Goal: Information Seeking & Learning: Learn about a topic

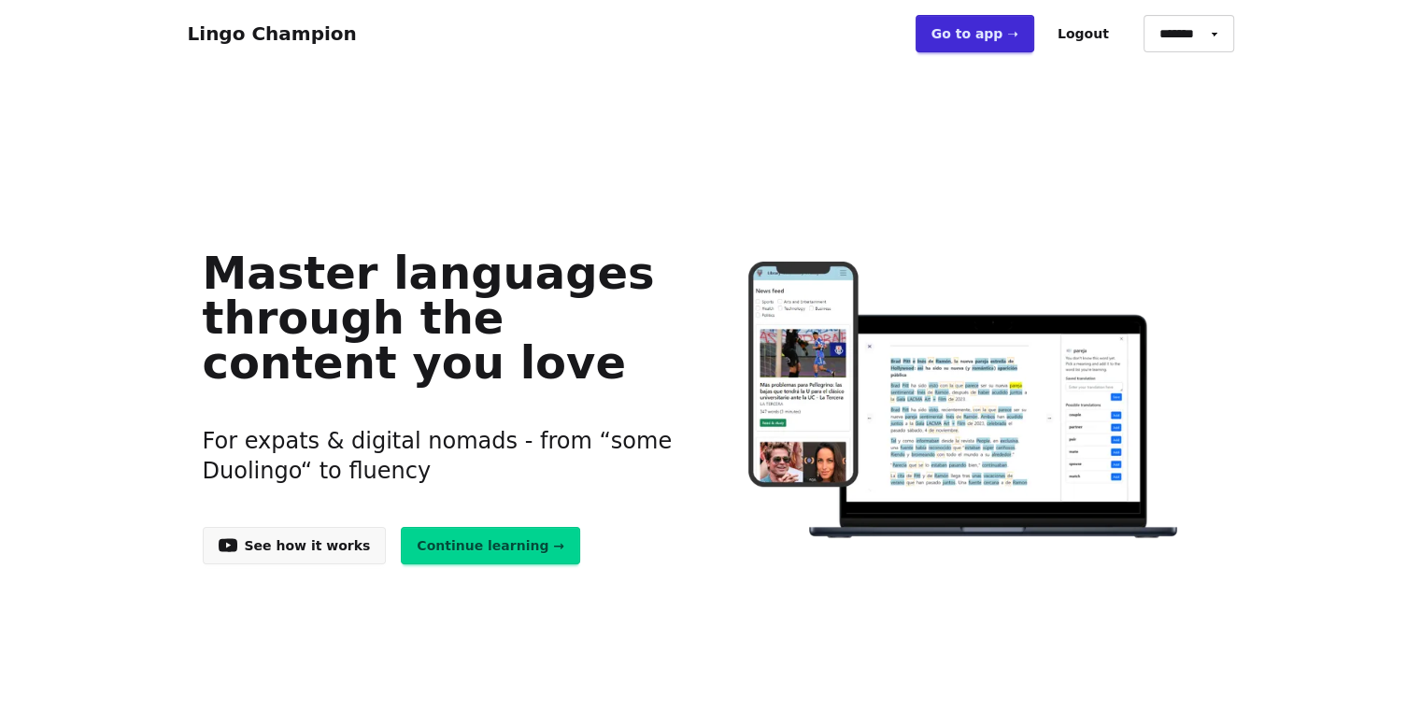
click at [1014, 31] on link "Go to app ➝" at bounding box center [975, 33] width 119 height 37
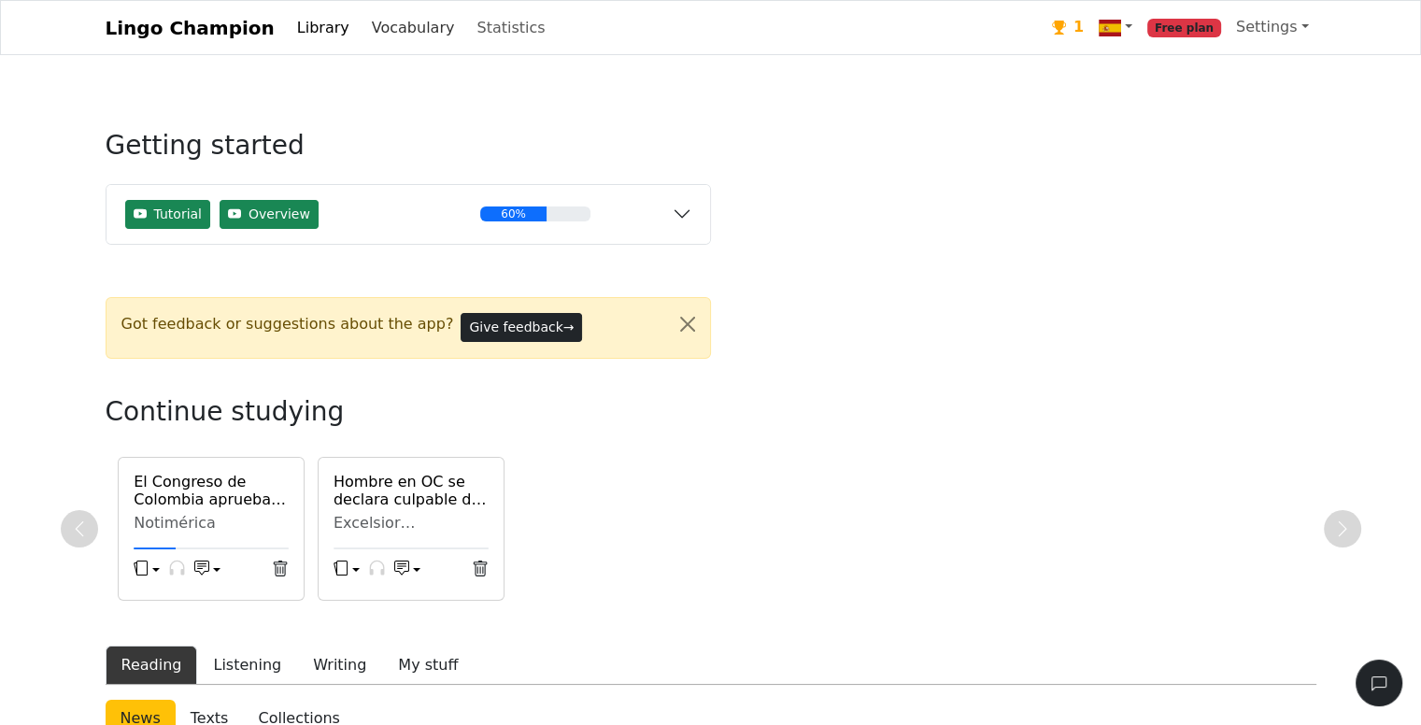
click at [379, 27] on link "Vocabulary" at bounding box center [413, 27] width 98 height 37
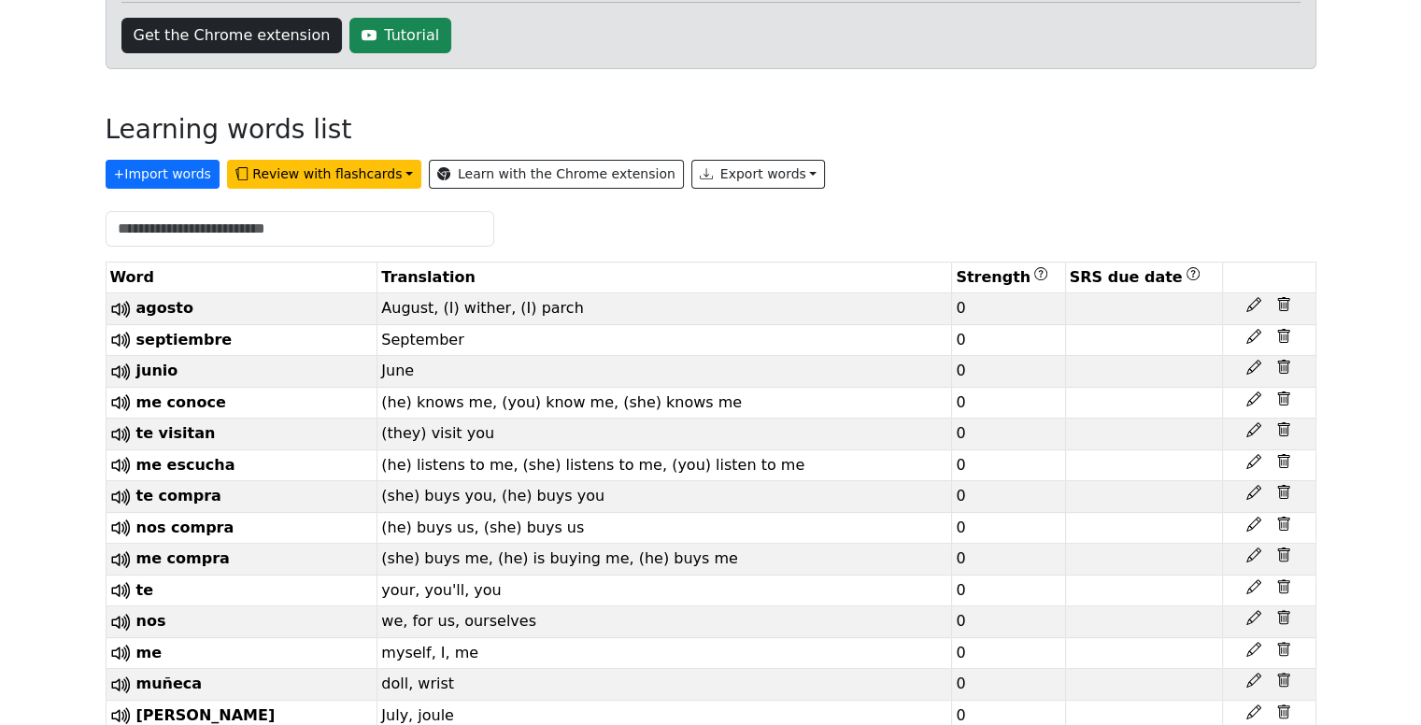
scroll to position [339, 0]
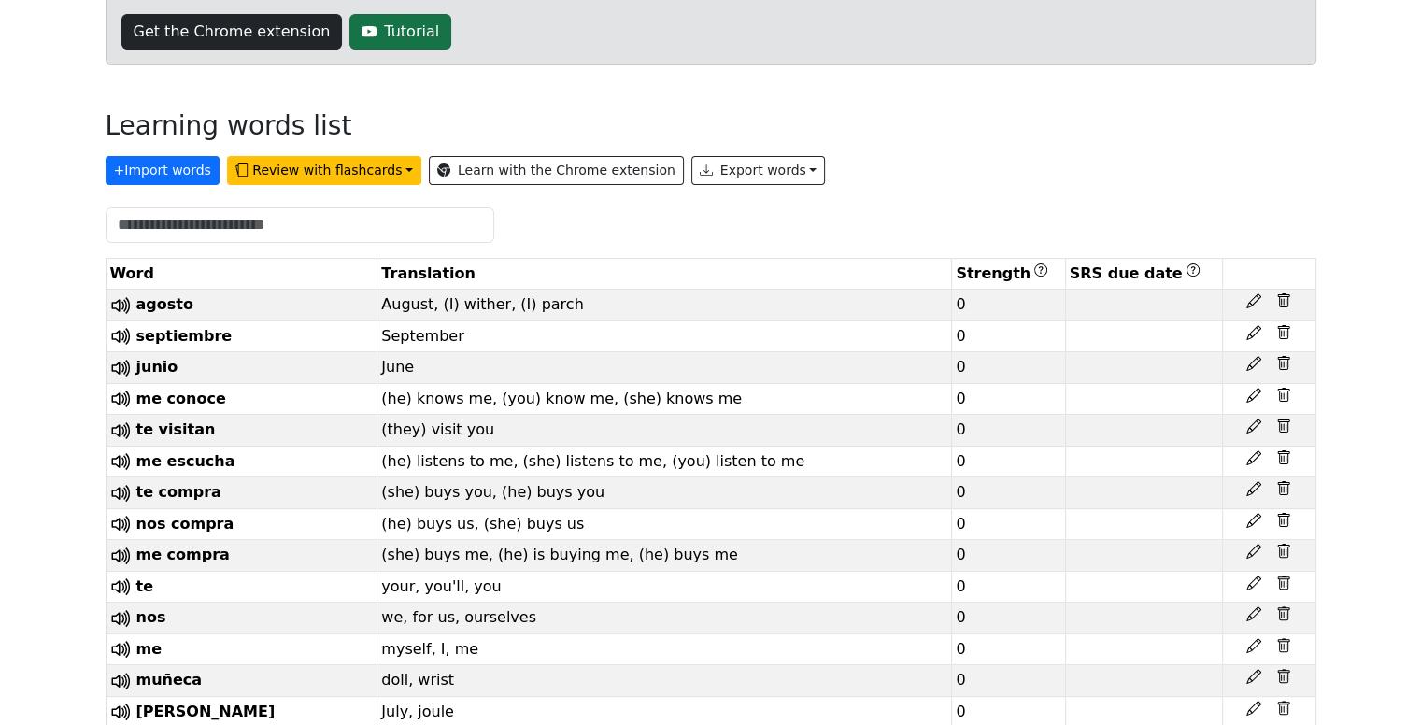
click at [379, 27] on link "Tutorial" at bounding box center [400, 32] width 102 height 36
